Goal: Information Seeking & Learning: Understand process/instructions

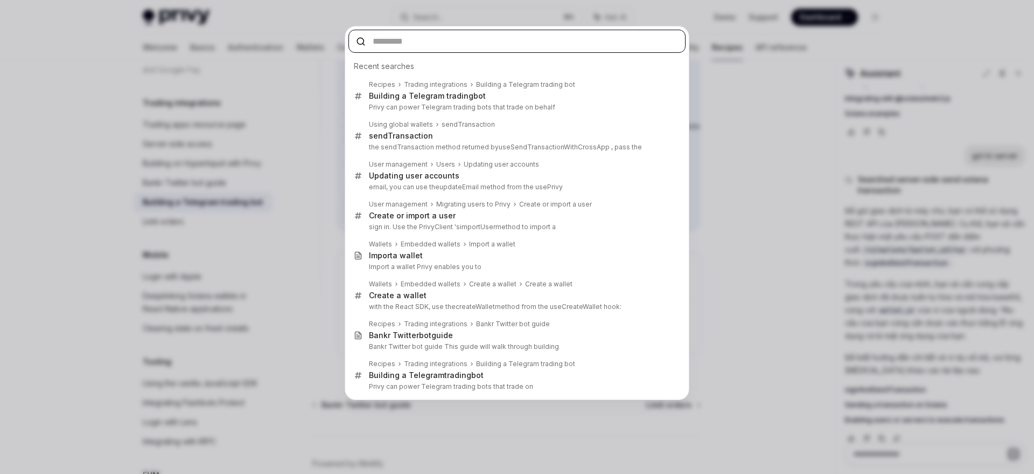
scroll to position [274, 0]
type textarea "*"
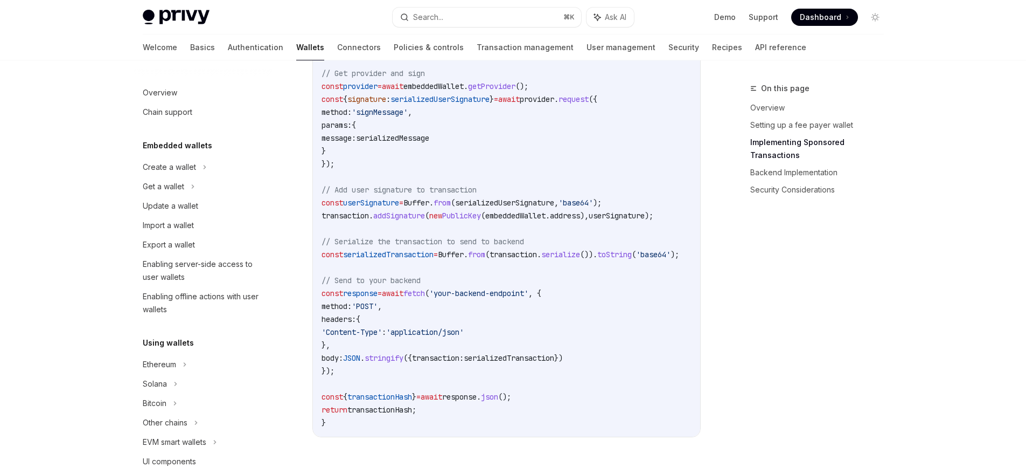
scroll to position [1371, 0]
click at [410, 219] on span "addSignature" at bounding box center [399, 215] width 52 height 10
click at [411, 219] on span "addSignature" at bounding box center [399, 215] width 52 height 10
click at [477, 47] on link "Transaction management" at bounding box center [525, 47] width 97 height 26
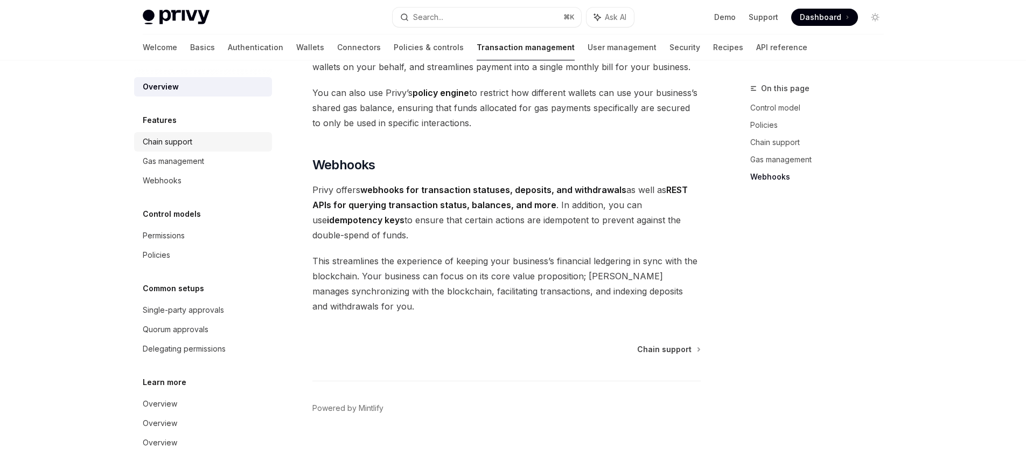
scroll to position [981, 0]
click at [170, 147] on div "Chain support" at bounding box center [168, 141] width 50 height 13
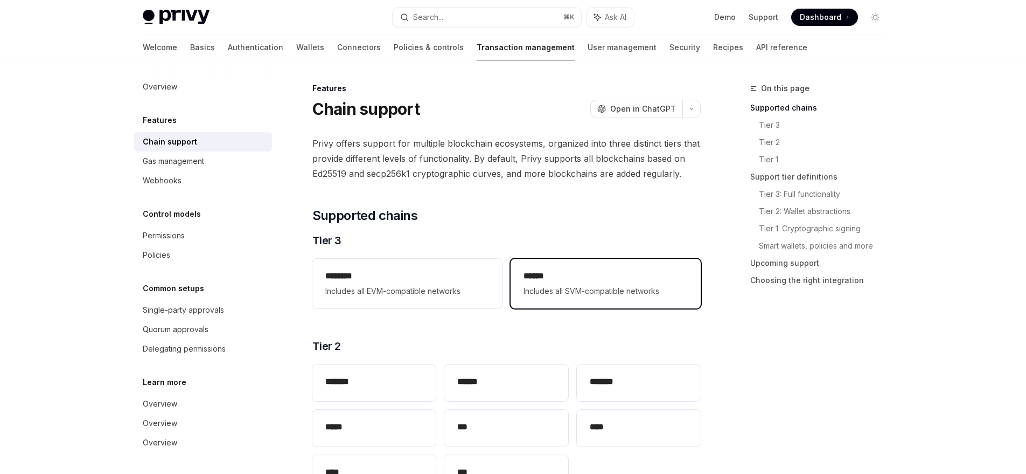
click at [576, 296] on span "Includes all SVM-compatible networks" at bounding box center [606, 290] width 164 height 13
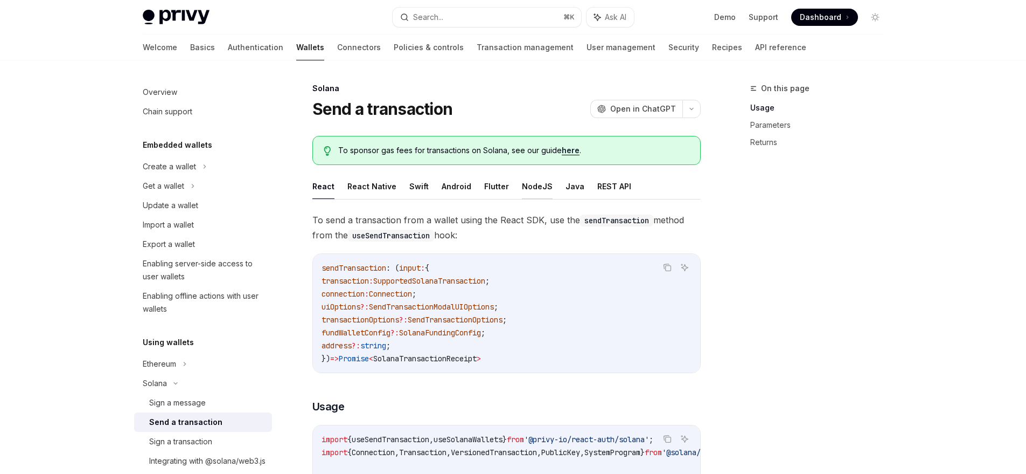
click at [526, 187] on button "NodeJS" at bounding box center [537, 185] width 31 height 25
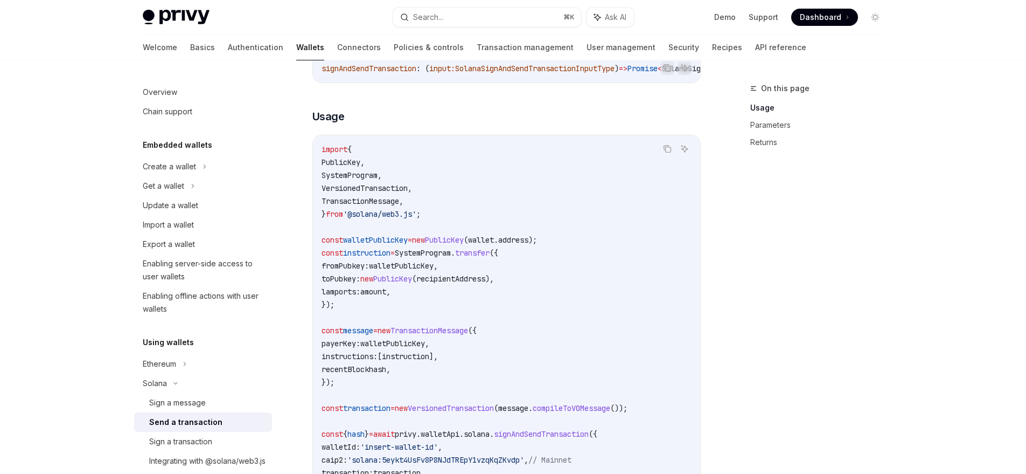
scroll to position [349, 0]
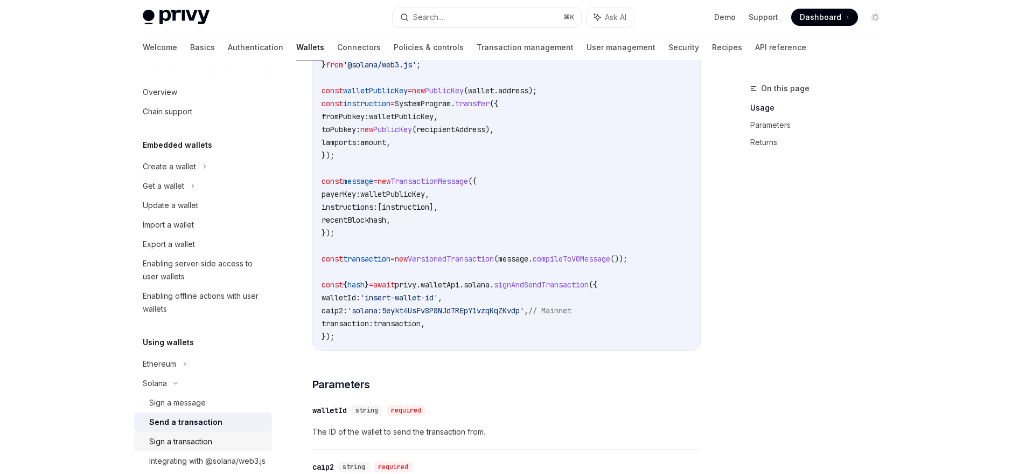
click at [211, 439] on div "Sign a transaction" at bounding box center [180, 441] width 63 height 13
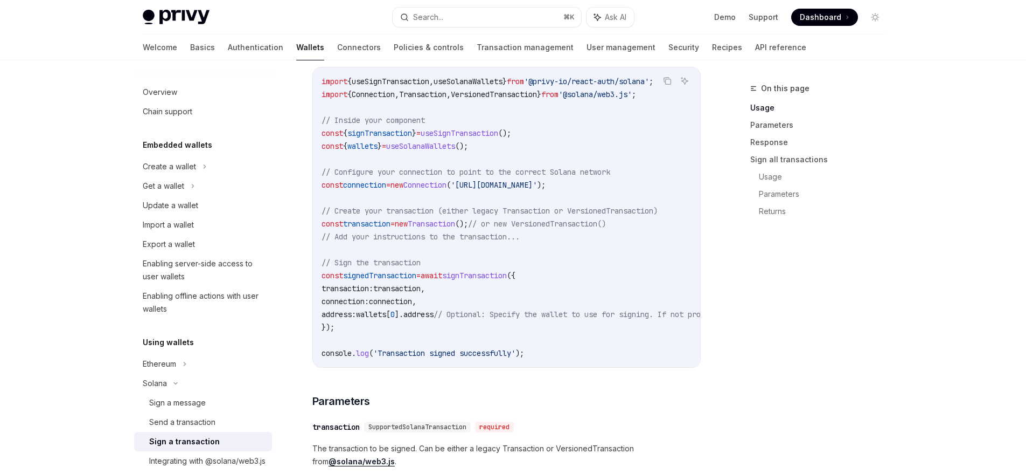
scroll to position [327, 0]
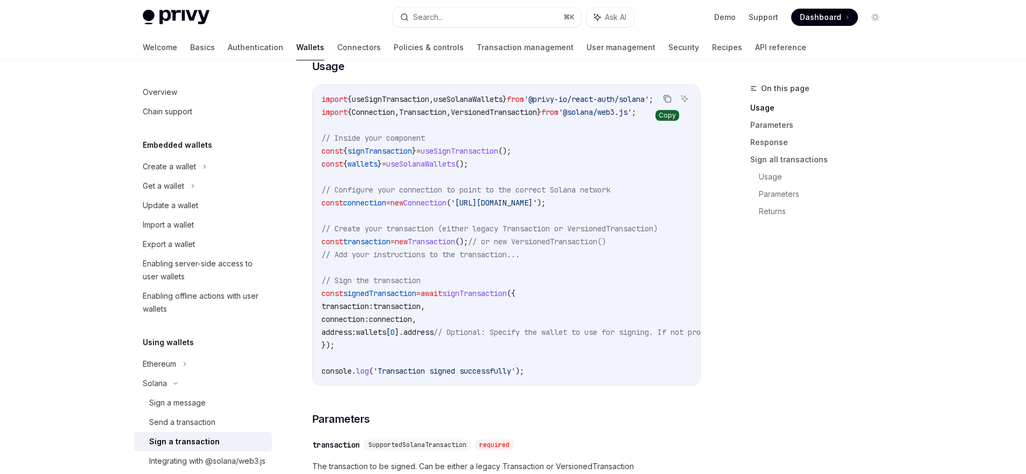
click at [669, 99] on icon "Copy the contents from the code block" at bounding box center [667, 98] width 9 height 9
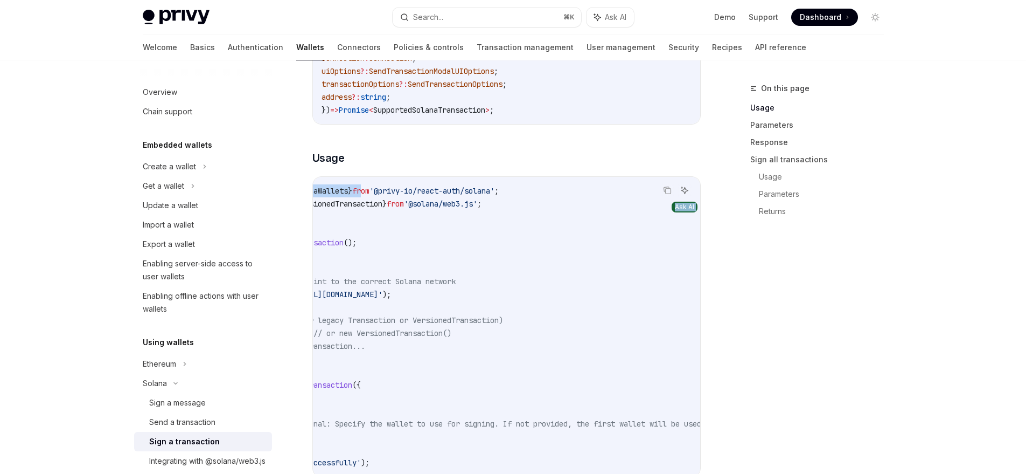
scroll to position [0, 158]
drag, startPoint x: 541, startPoint y: 190, endPoint x: 594, endPoint y: 193, distance: 52.3
click at [594, 193] on code "import { useSignTransaction , useSolanaWallets } from '@privy-io/react-auth/sol…" at bounding box center [446, 326] width 565 height 284
click at [560, 196] on code "import { useSignTransaction , useSolanaWallets } from '@privy-io/react-auth/sol…" at bounding box center [446, 326] width 565 height 284
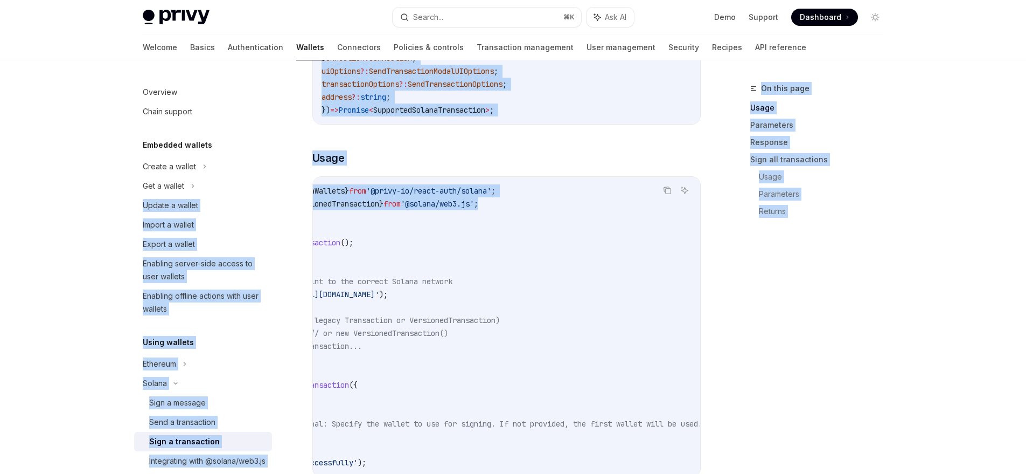
scroll to position [0, 0]
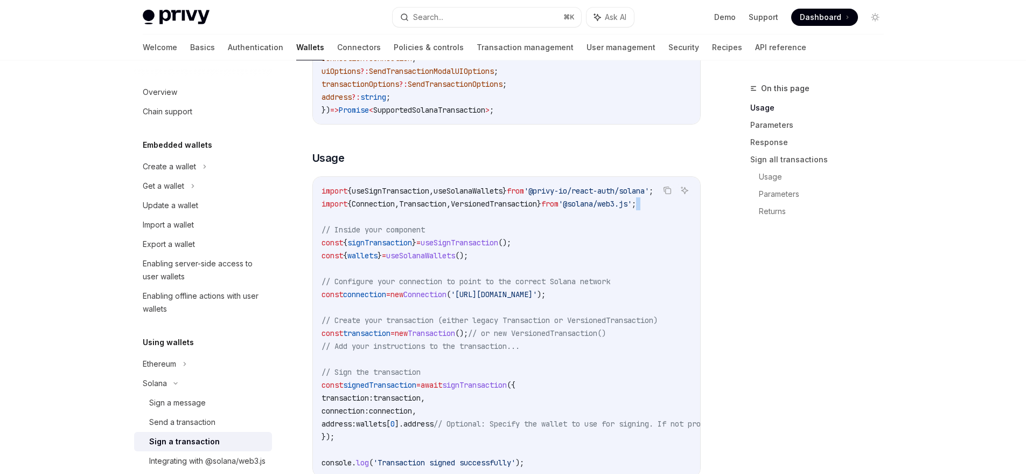
drag, startPoint x: 528, startPoint y: 204, endPoint x: 380, endPoint y: 216, distance: 148.7
click at [380, 216] on code "import { useSignTransaction , useSolanaWallets } from '@privy-io/react-auth/sol…" at bounding box center [604, 326] width 565 height 284
click at [385, 190] on span "useSignTransaction" at bounding box center [391, 191] width 78 height 10
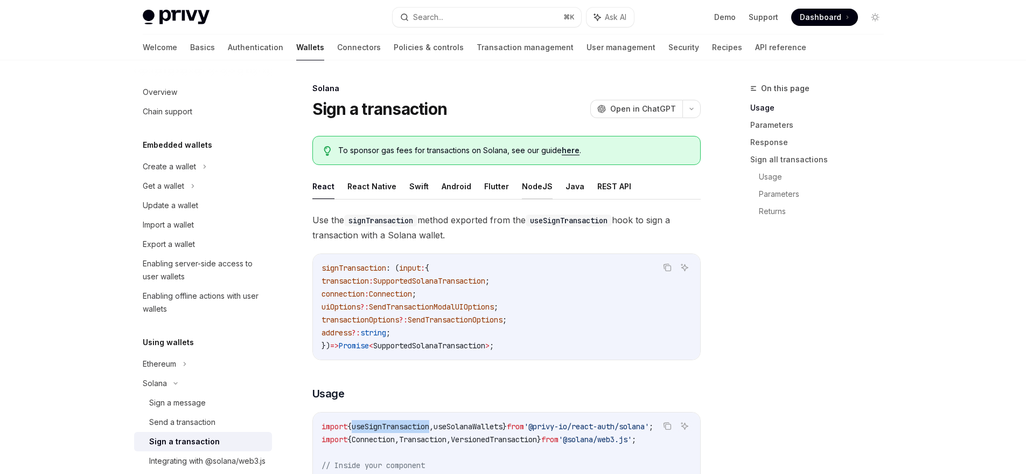
click at [524, 187] on button "NodeJS" at bounding box center [537, 185] width 31 height 25
type textarea "*"
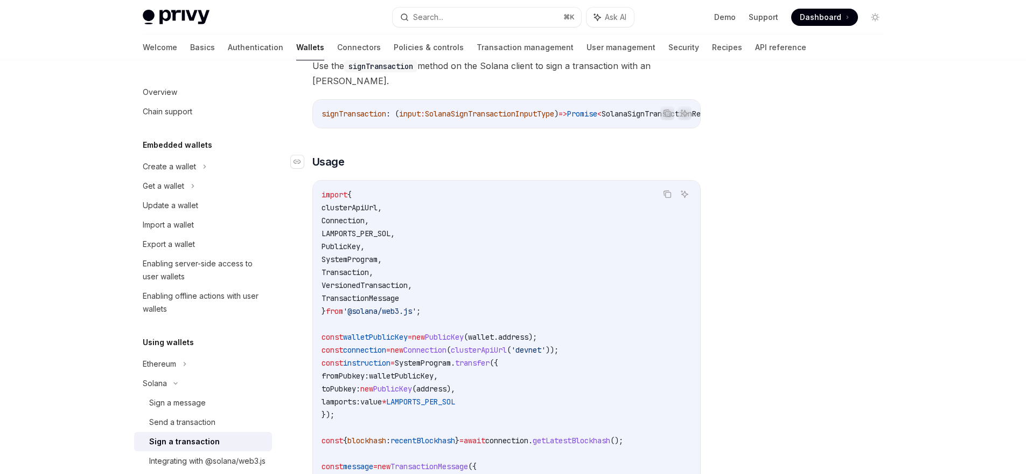
scroll to position [124, 0]
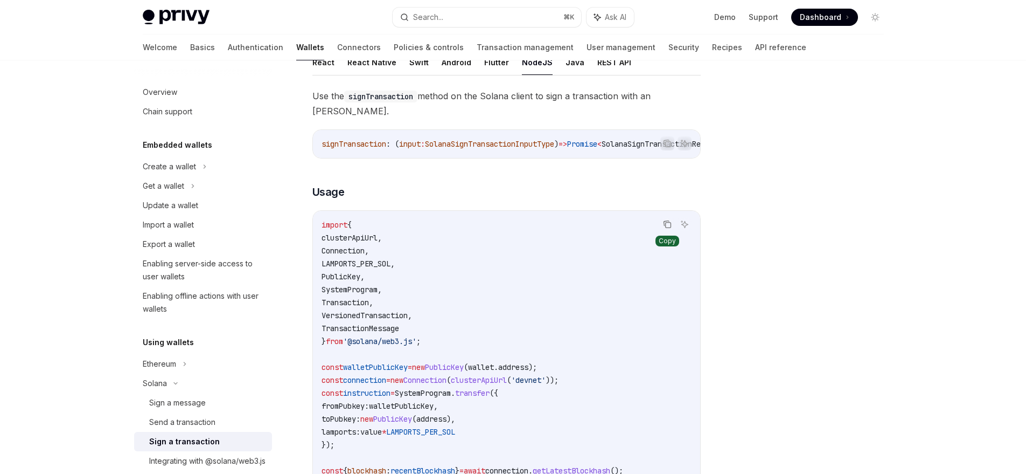
click at [664, 228] on icon "Copy the contents from the code block" at bounding box center [667, 224] width 9 height 9
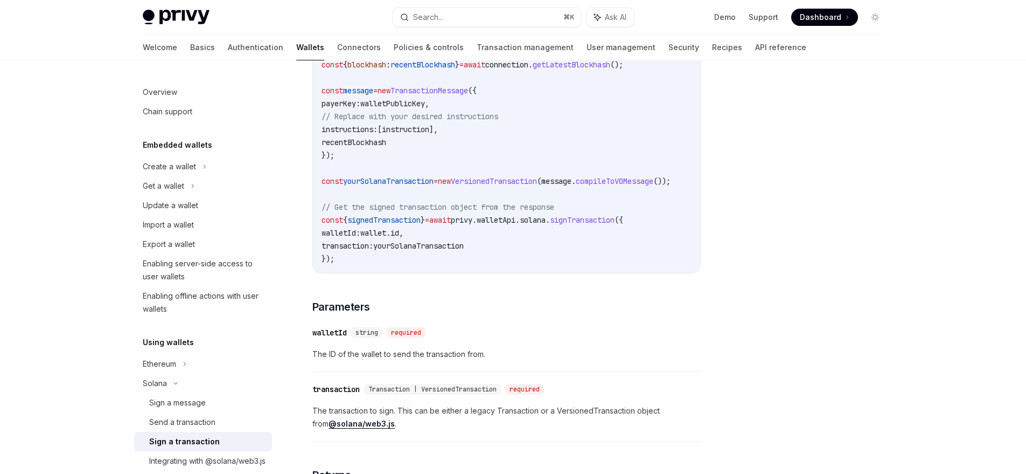
scroll to position [532, 0]
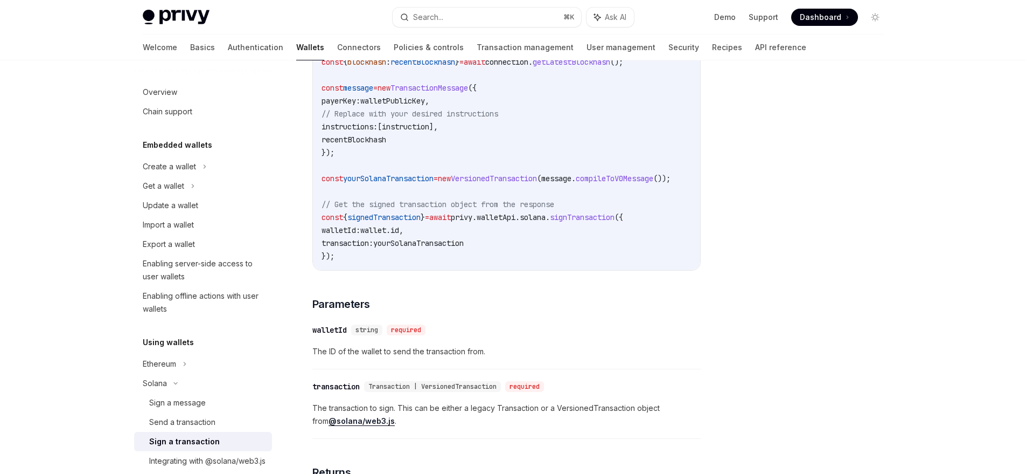
type textarea "*"
